Goal: Transaction & Acquisition: Purchase product/service

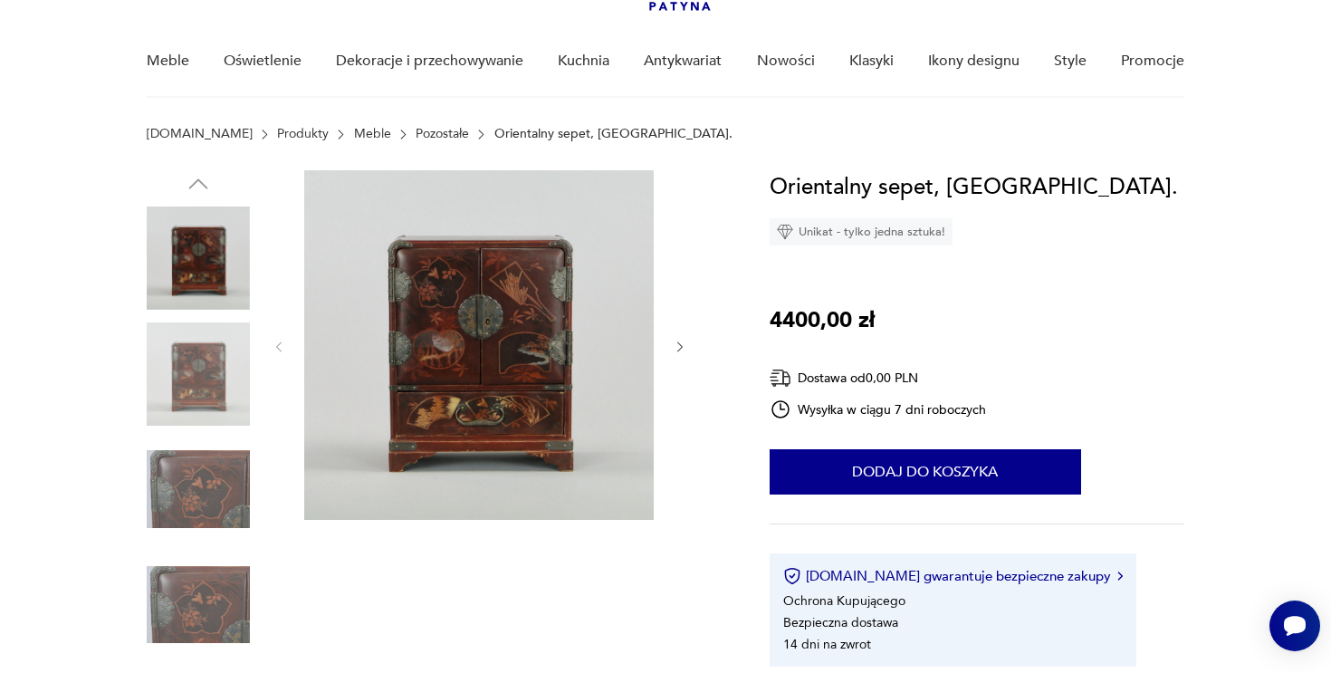
click at [553, 301] on img at bounding box center [479, 345] width 350 height 350
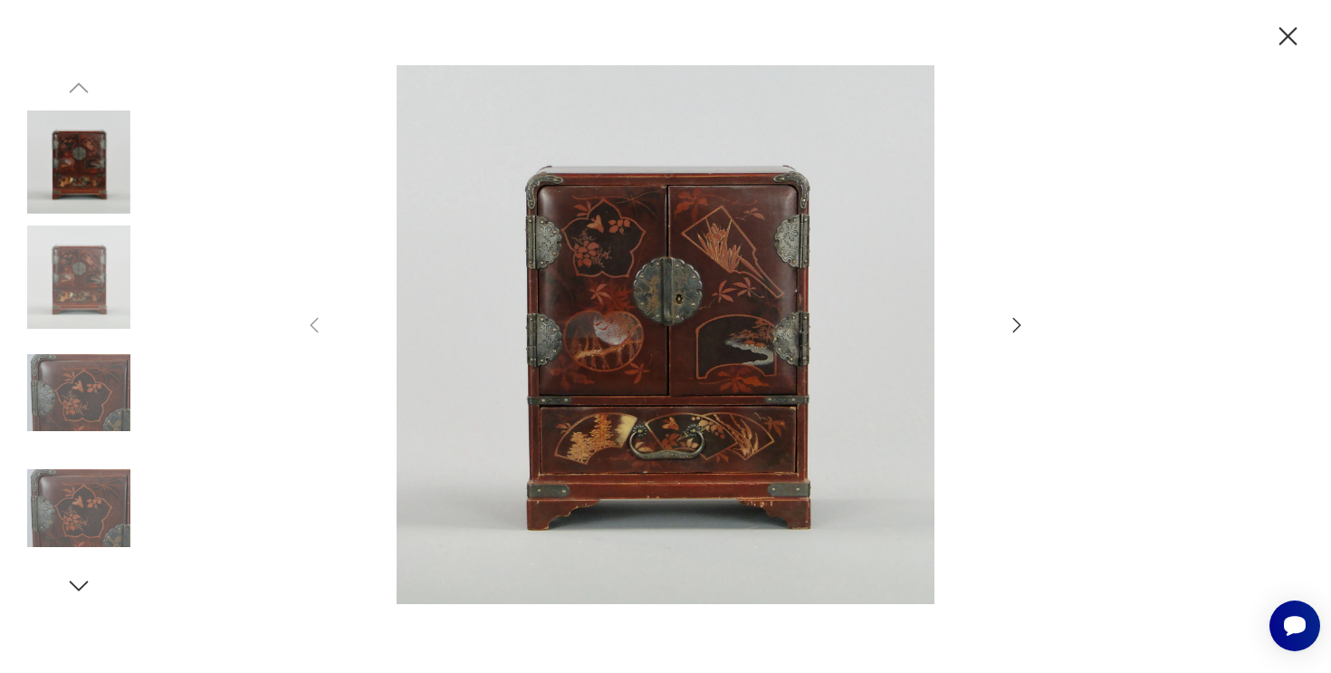
click at [1006, 324] on icon "button" at bounding box center [1017, 325] width 22 height 22
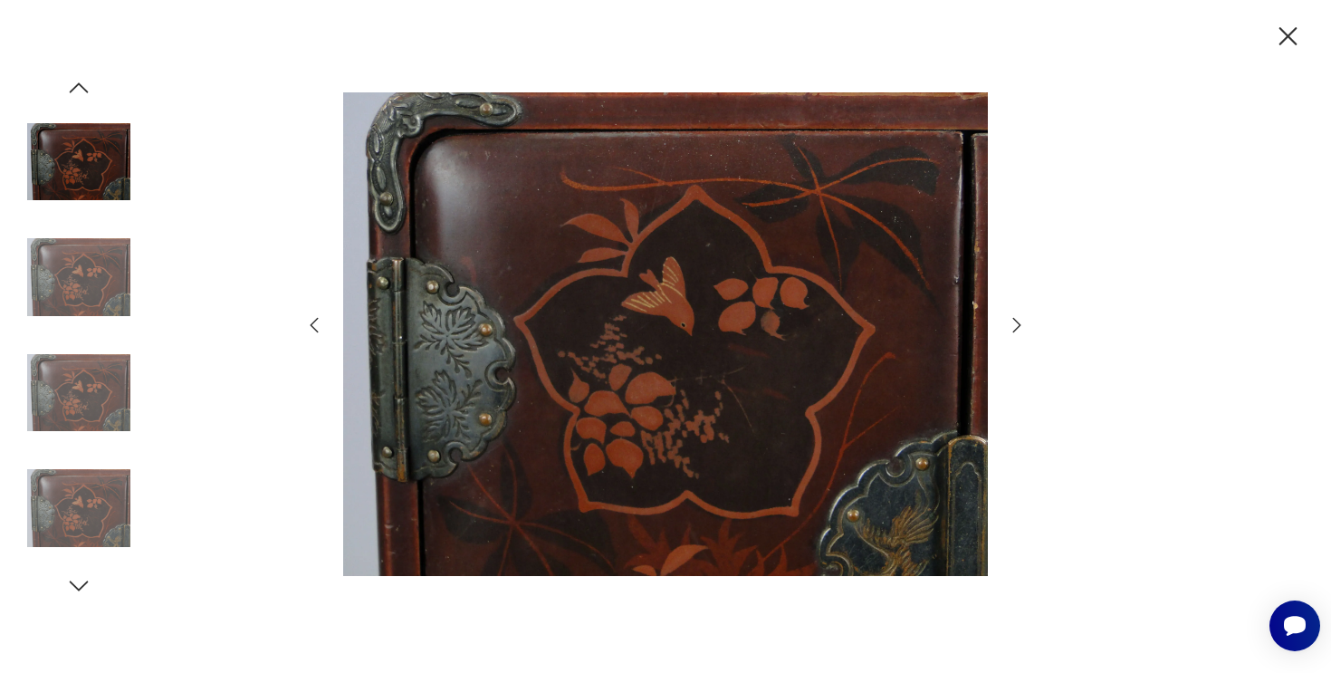
click at [1007, 324] on icon "button" at bounding box center [1017, 325] width 22 height 22
click at [1285, 35] on icon "button" at bounding box center [1288, 37] width 32 height 32
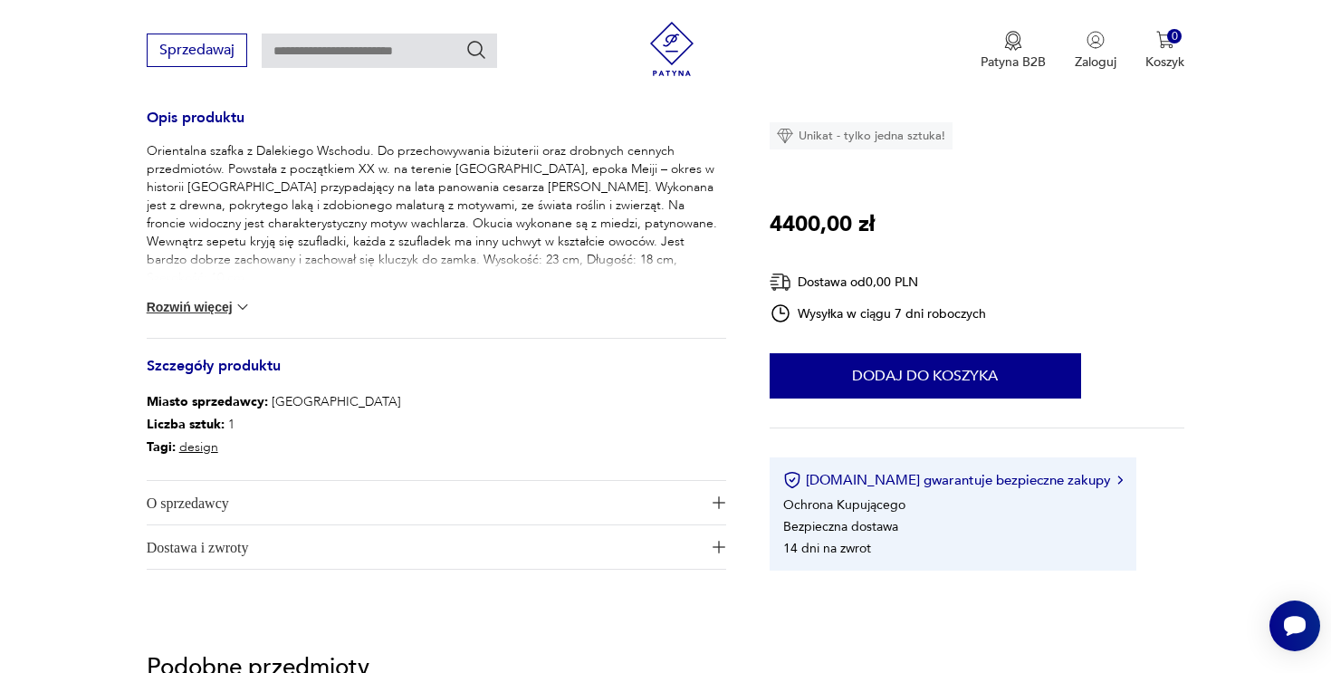
scroll to position [750, 0]
